Goal: Task Accomplishment & Management: Use online tool/utility

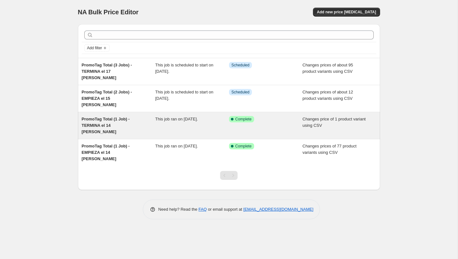
click at [121, 112] on div "PromoTag Total (1 Job) - TERMINA el 14 [PERSON_NAME] This job ran on [DATE]. Su…" at bounding box center [229, 125] width 302 height 27
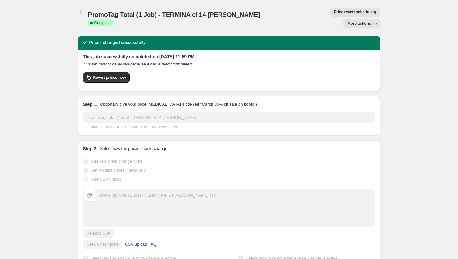
click at [355, 19] on button "More actions" at bounding box center [362, 23] width 36 height 9
click at [325, 22] on div "PromoTag Total (1 Job) - TERMINA el 14 [PERSON_NAME]. This page is ready PromoT…" at bounding box center [229, 18] width 302 height 36
click at [112, 75] on span "Revert prices now" at bounding box center [109, 77] width 33 height 5
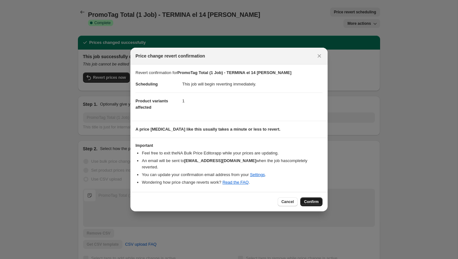
click at [314, 201] on span "Confirm" at bounding box center [311, 201] width 15 height 5
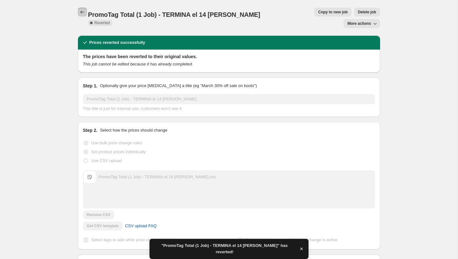
click at [83, 12] on icon "Price change jobs" at bounding box center [82, 12] width 6 height 6
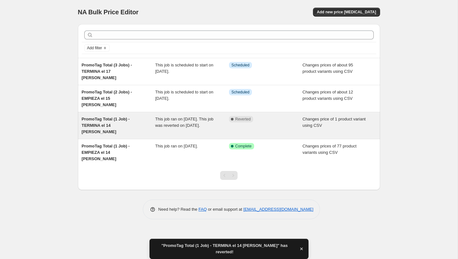
click at [190, 117] on span "This job ran on [DATE]. This job was reverted on [DATE]." at bounding box center [184, 122] width 58 height 11
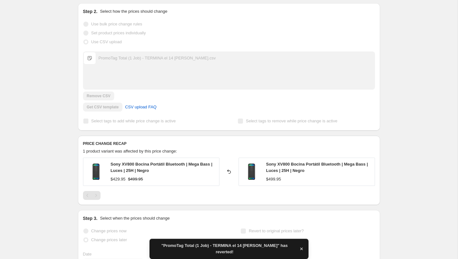
scroll to position [124, 0]
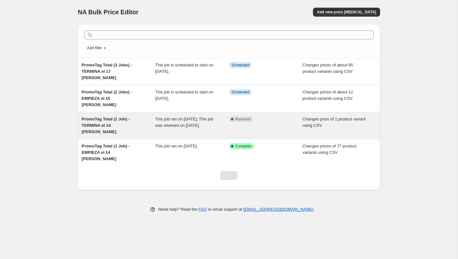
click at [264, 116] on div "Complete Reverted" at bounding box center [266, 125] width 74 height 19
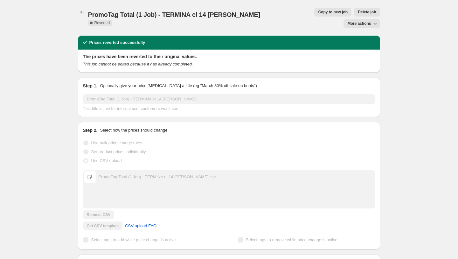
click at [349, 21] on span "More actions" at bounding box center [359, 23] width 24 height 5
click at [318, 13] on span "Copy to new job" at bounding box center [333, 12] width 30 height 5
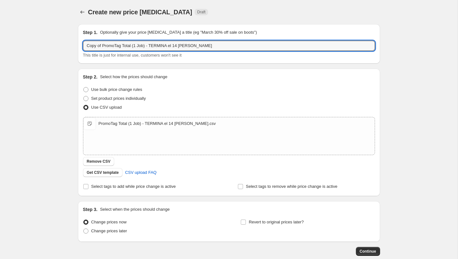
drag, startPoint x: 102, startPoint y: 46, endPoint x: 54, endPoint y: 42, distance: 47.9
click at [54, 42] on div "Create new price change job. This page is ready Create new price change job Dra…" at bounding box center [229, 147] width 458 height 295
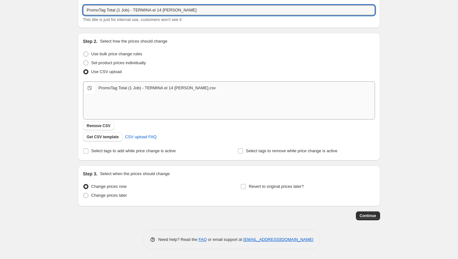
scroll to position [35, 0]
type input "PromoTag Total (1 Job) - TERMINA el 14 [PERSON_NAME]"
click at [115, 197] on span "Change prices later" at bounding box center [109, 195] width 36 height 5
click at [84, 194] on input "Change prices later" at bounding box center [83, 193] width 0 height 0
radio input "true"
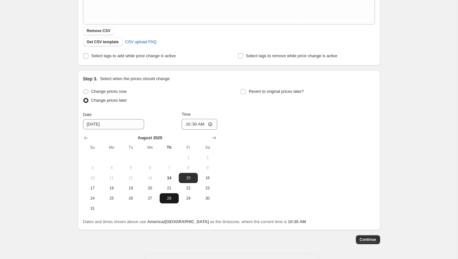
scroll to position [133, 0]
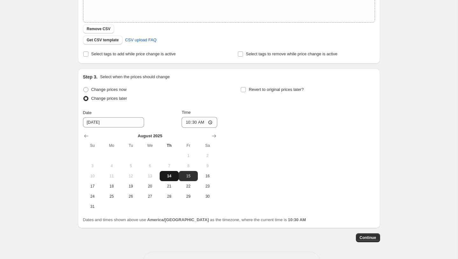
click at [167, 175] on span "14" at bounding box center [169, 176] width 14 height 5
type input "8/14/2025"
click at [187, 122] on input "10:30" at bounding box center [200, 122] width 36 height 11
type input "23:59"
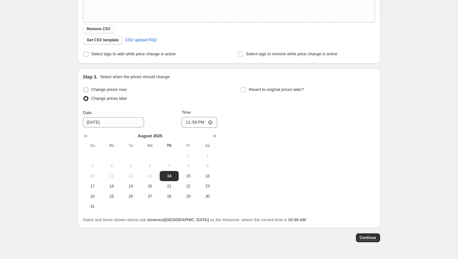
click at [230, 138] on div "Change prices now Change prices later Date 8/14/2025 Time 23:59 August 2025 Su …" at bounding box center [229, 148] width 292 height 127
click at [362, 240] on span "Continue" at bounding box center [368, 237] width 17 height 5
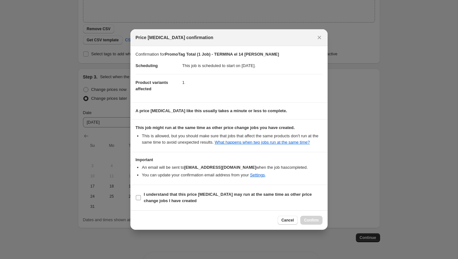
click at [180, 199] on b "I understand that this price change job may run at the same time as other price…" at bounding box center [228, 197] width 168 height 11
click at [141, 199] on input "I understand that this price change job may run at the same time as other price…" at bounding box center [138, 197] width 5 height 5
checkbox input "true"
click at [315, 223] on span "Confirm" at bounding box center [311, 220] width 15 height 5
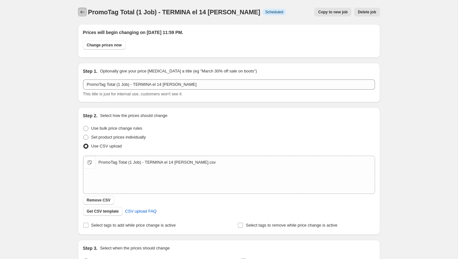
click at [84, 12] on icon "Price change jobs" at bounding box center [82, 12] width 6 height 6
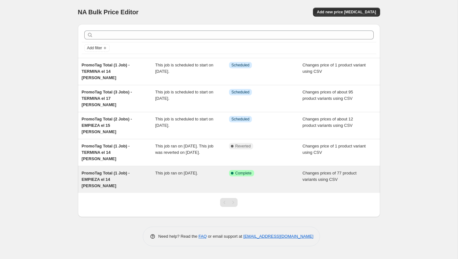
click at [157, 171] on span "This job ran on [DATE]." at bounding box center [176, 173] width 43 height 5
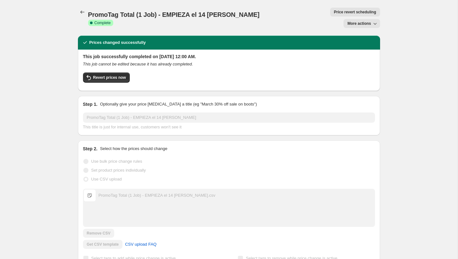
click at [350, 21] on span "More actions" at bounding box center [359, 23] width 24 height 5
click at [353, 48] on span "Delete job" at bounding box center [356, 47] width 19 height 5
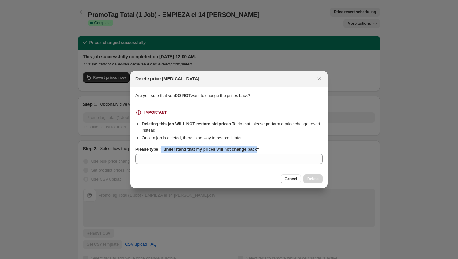
drag, startPoint x: 262, startPoint y: 150, endPoint x: 163, endPoint y: 151, distance: 99.3
click at [163, 151] on b "Please type "I understand that my prices will not change back"" at bounding box center [197, 149] width 123 height 5
copy b "I understand that my prices will not change back"
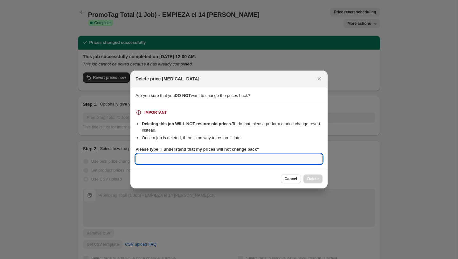
click at [163, 160] on input "Please type "I understand that my prices will not change back"" at bounding box center [229, 159] width 187 height 10
paste input "I understand that my prices will not change back"
type input "I understand that my prices will not change back"
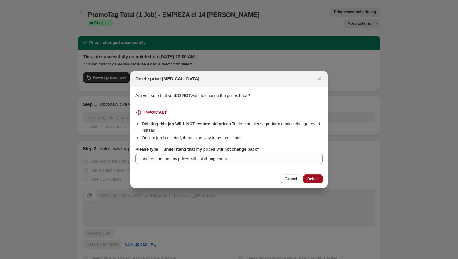
click at [317, 179] on span "Delete" at bounding box center [312, 179] width 11 height 5
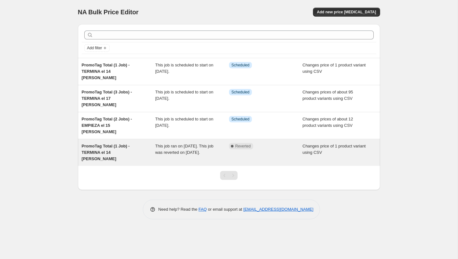
click at [165, 144] on span "This job ran on [DATE]. This job was reverted on [DATE]." at bounding box center [184, 149] width 58 height 11
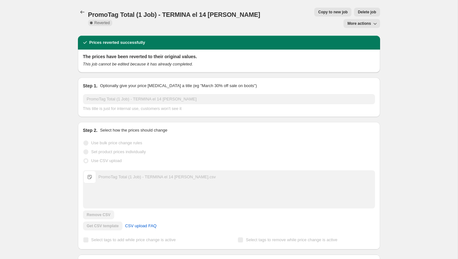
click at [372, 20] on icon "button" at bounding box center [375, 23] width 6 height 6
click at [358, 12] on span "Delete job" at bounding box center [367, 12] width 18 height 5
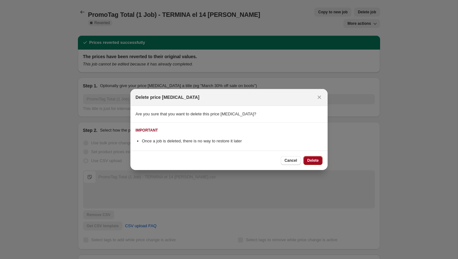
click at [317, 161] on span "Delete" at bounding box center [312, 160] width 11 height 5
